Goal: Task Accomplishment & Management: Complete application form

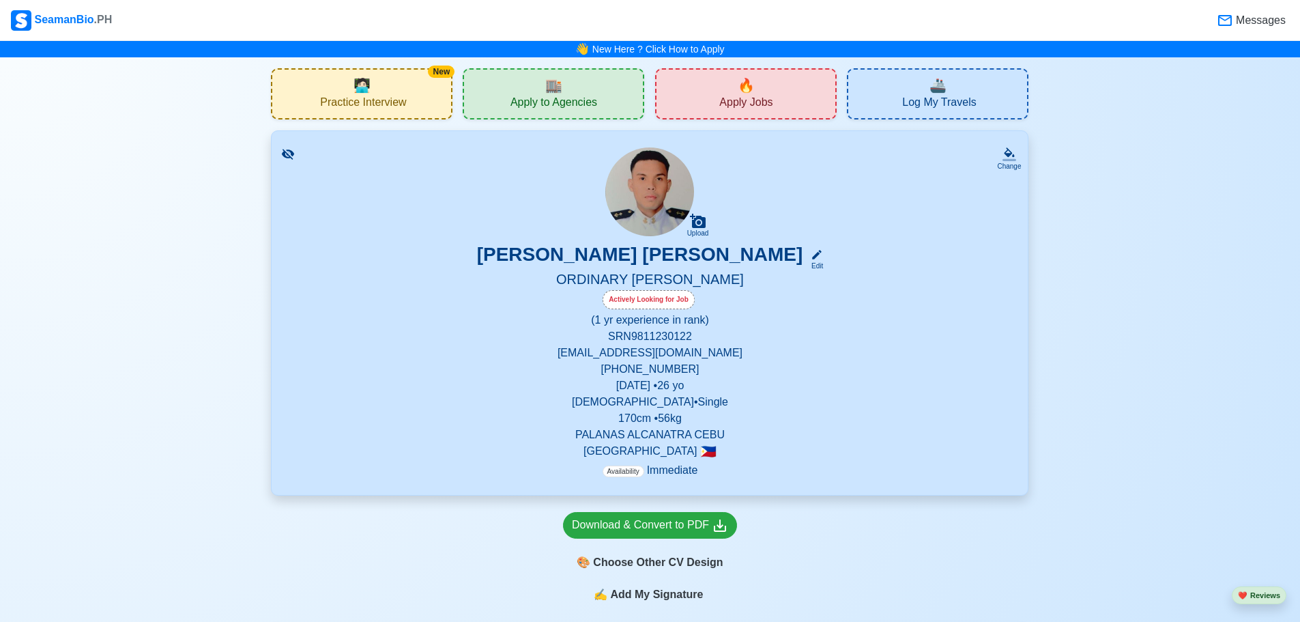
click at [575, 98] on span "Apply to Agencies" at bounding box center [554, 104] width 87 height 17
click at [633, 94] on div "🔥 Apply Jobs" at bounding box center [746, 93] width 182 height 51
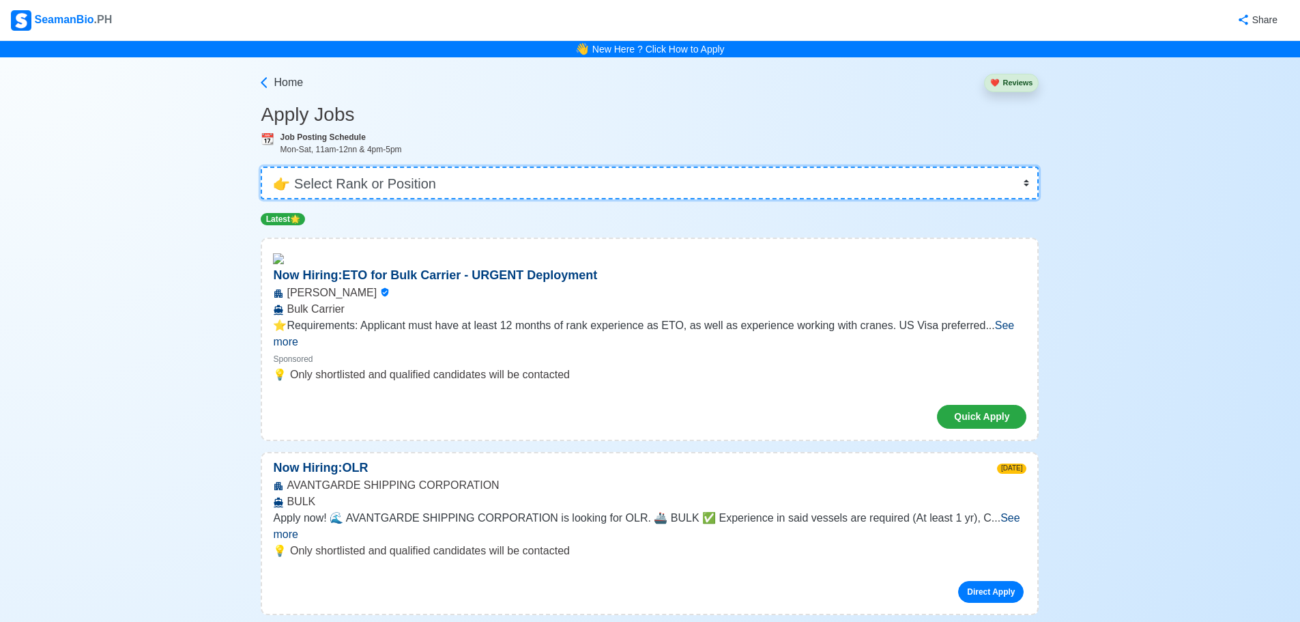
click at [448, 184] on select "👉 Select Rank or Position Master Chief Officer 2nd Officer 3rd Officer Junior O…" at bounding box center [650, 183] width 778 height 33
select select "Ordinary [PERSON_NAME]"
click at [266, 167] on select "👉 Select Rank or Position Master Chief Officer 2nd Officer 3rd Officer Junior O…" at bounding box center [650, 183] width 778 height 33
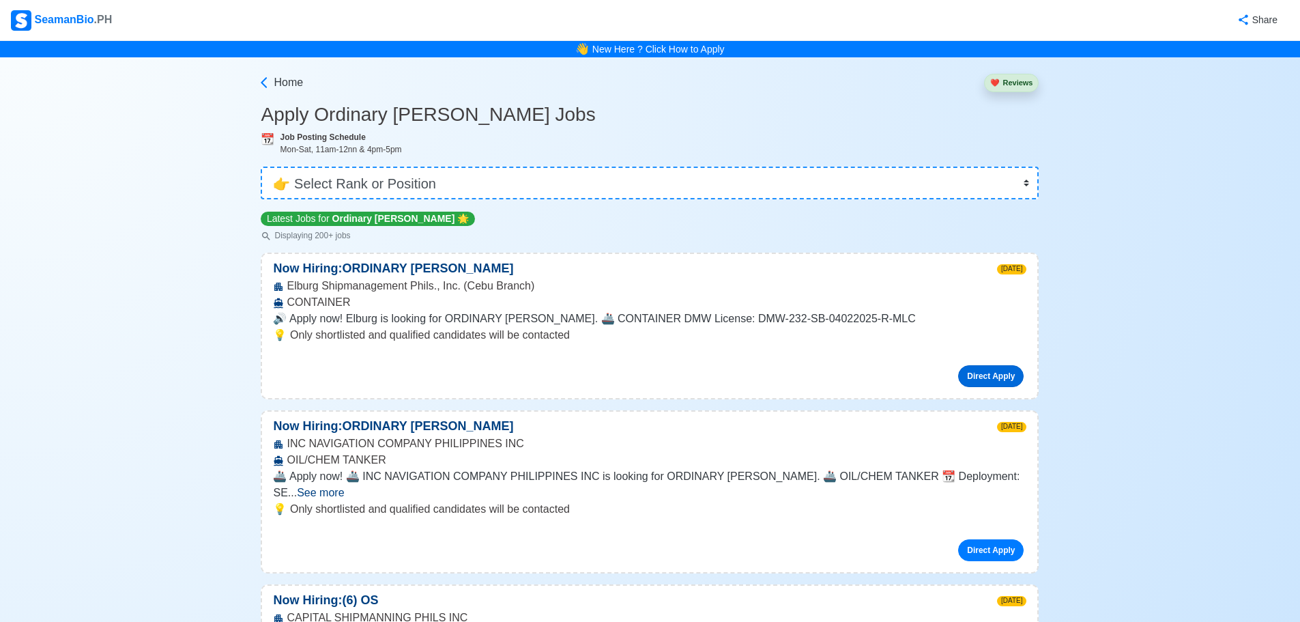
click at [633, 372] on link "Direct Apply" at bounding box center [991, 376] width 66 height 22
click at [633, 380] on link "Direct Apply" at bounding box center [991, 376] width 66 height 22
click at [633, 382] on link "Direct Apply" at bounding box center [991, 376] width 66 height 22
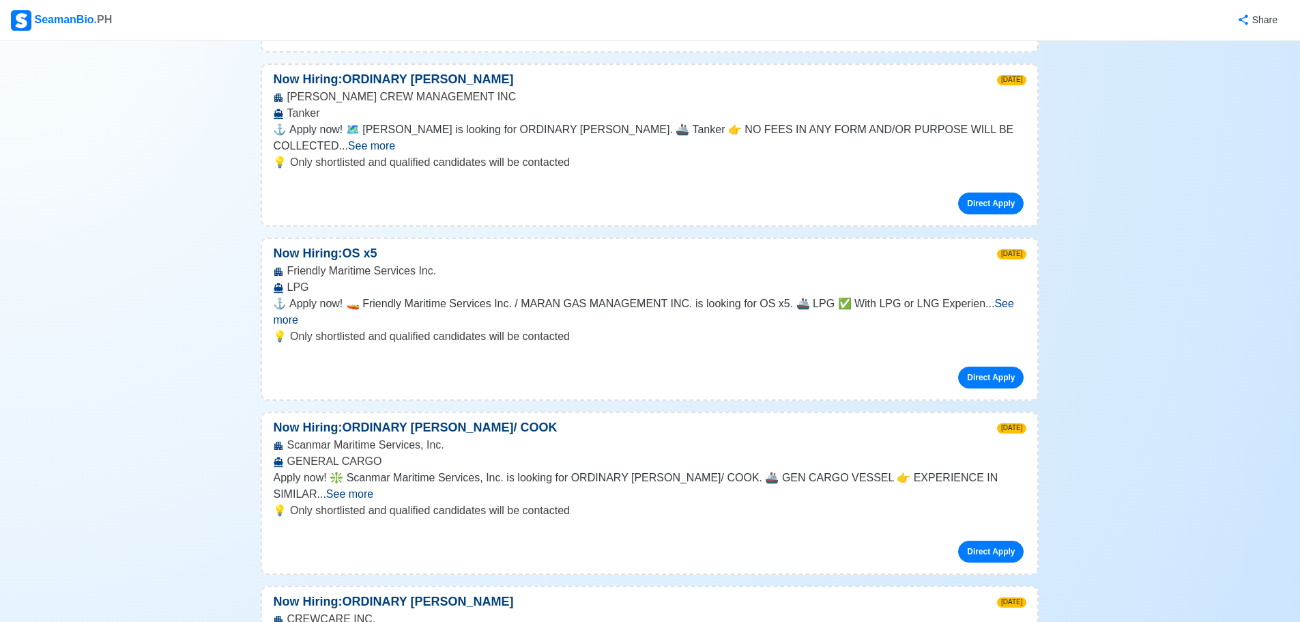
scroll to position [2048, 0]
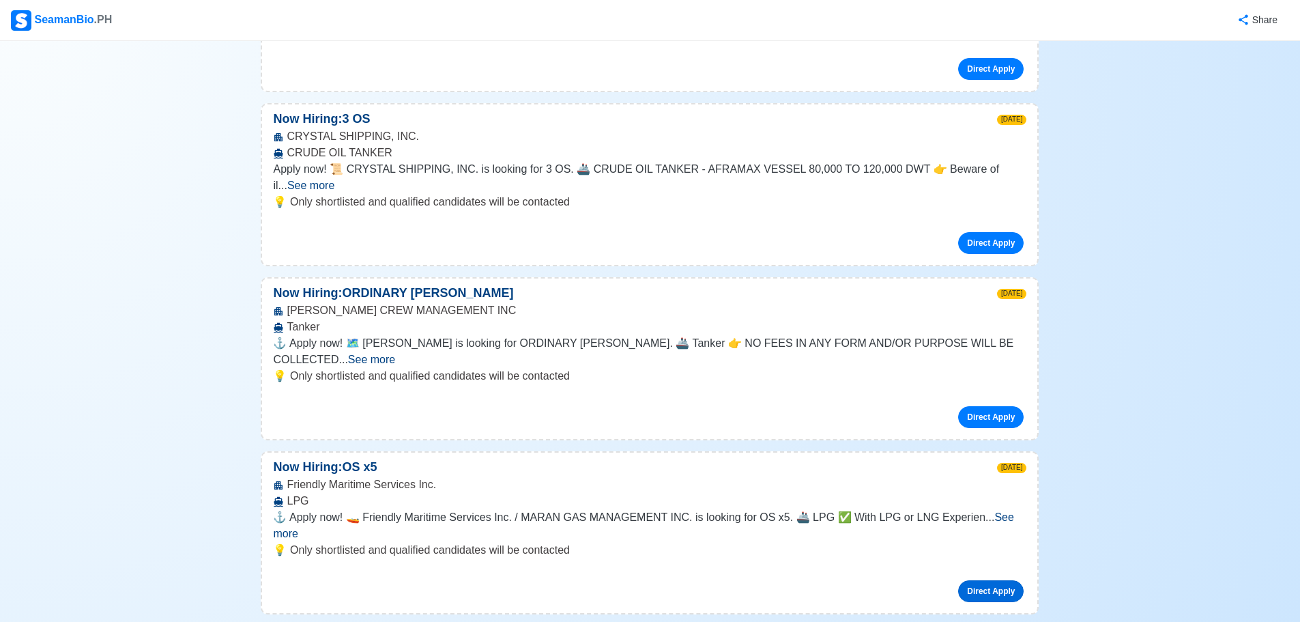
click at [633, 580] on link "Direct Apply" at bounding box center [991, 591] width 66 height 22
